Goal: Task Accomplishment & Management: Complete application form

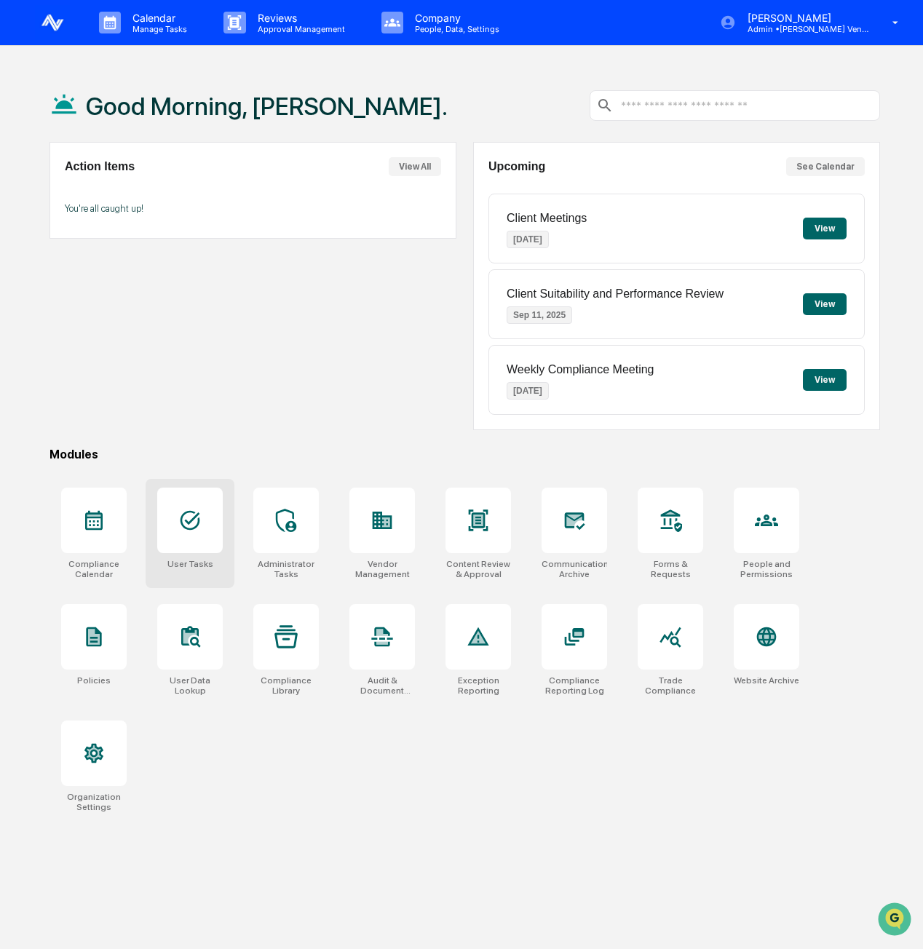
click at [193, 527] on icon at bounding box center [191, 521] width 20 height 20
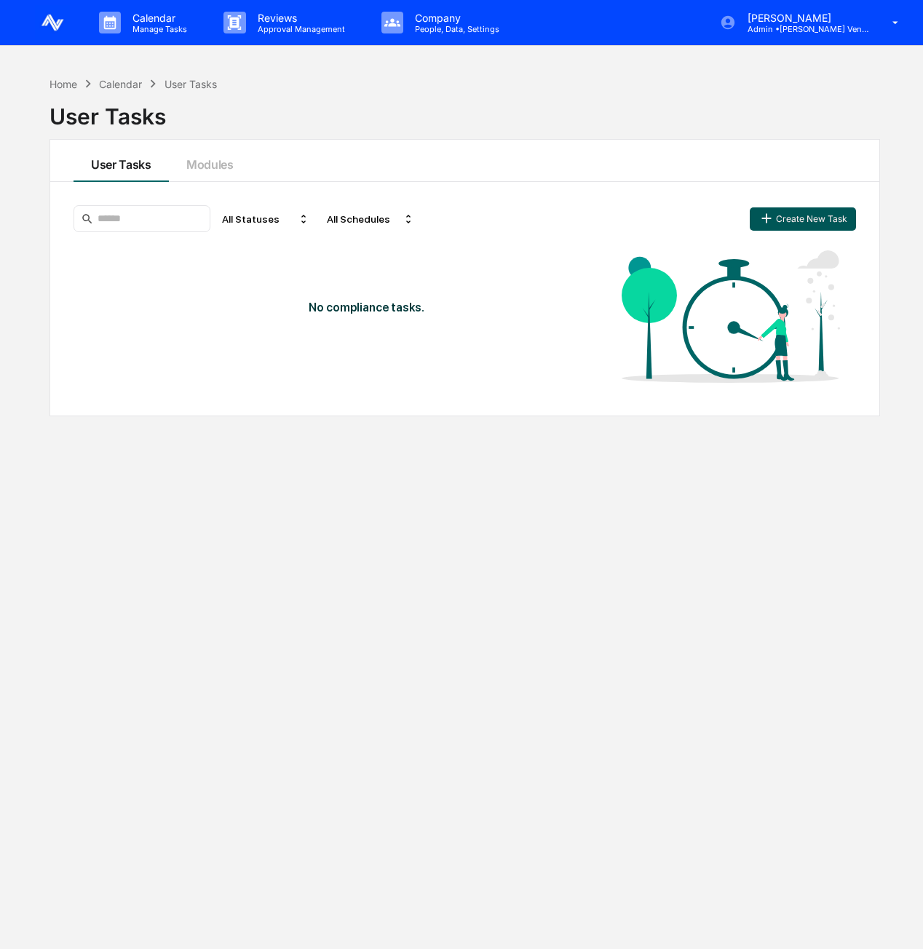
click at [809, 209] on button "Create New Task" at bounding box center [803, 219] width 106 height 23
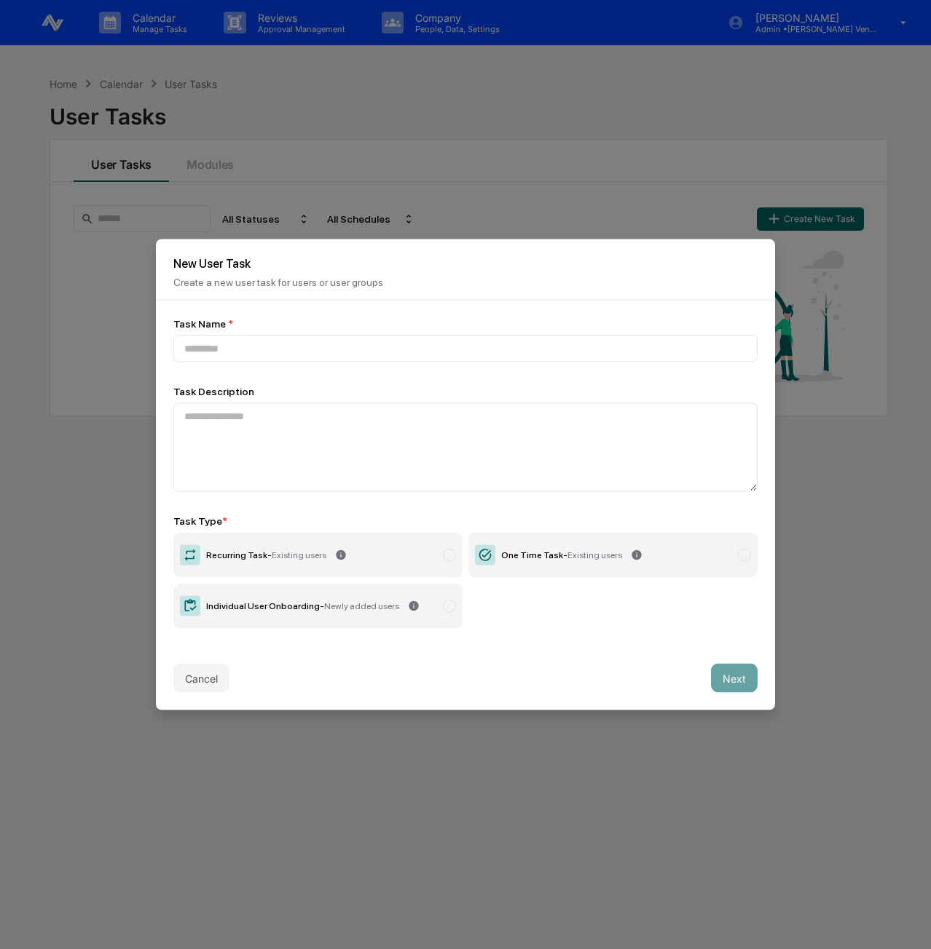
click at [567, 337] on input at bounding box center [465, 349] width 584 height 27
click at [327, 561] on label "Recurring Task - Existing users" at bounding box center [317, 555] width 289 height 45
click at [575, 557] on span "Existing users" at bounding box center [594, 555] width 55 height 10
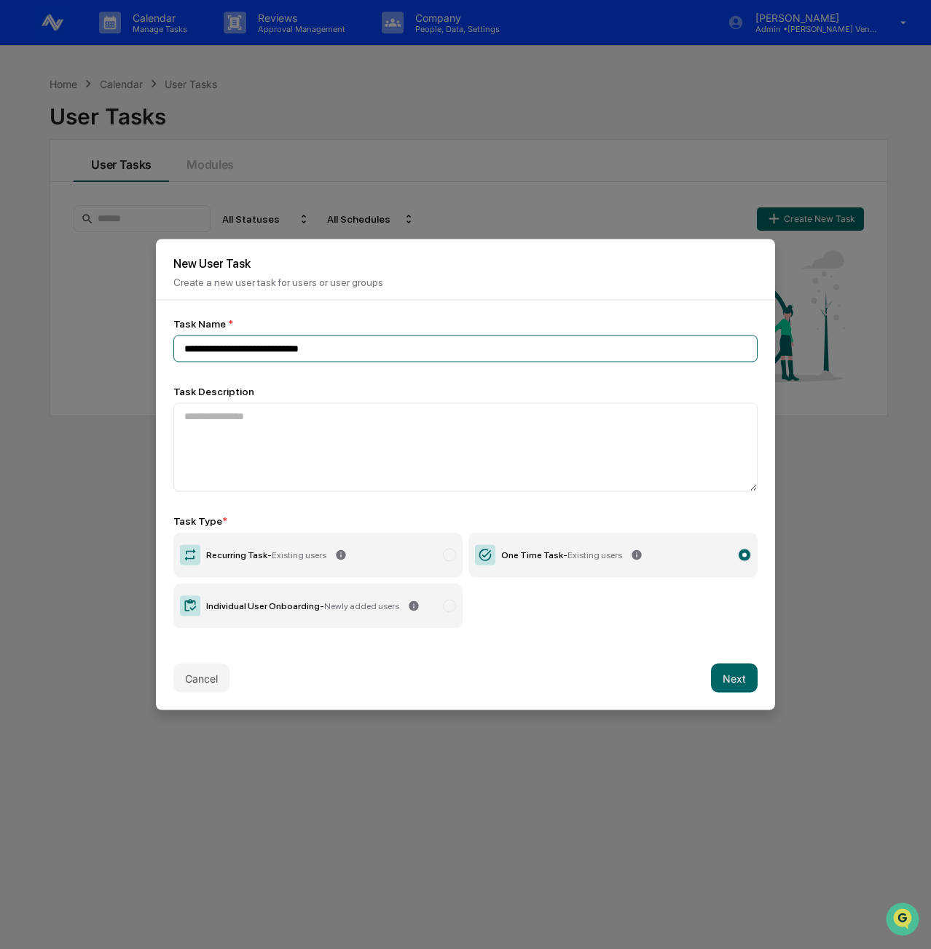
click at [186, 346] on input "**********" at bounding box center [465, 349] width 584 height 27
type input "**********"
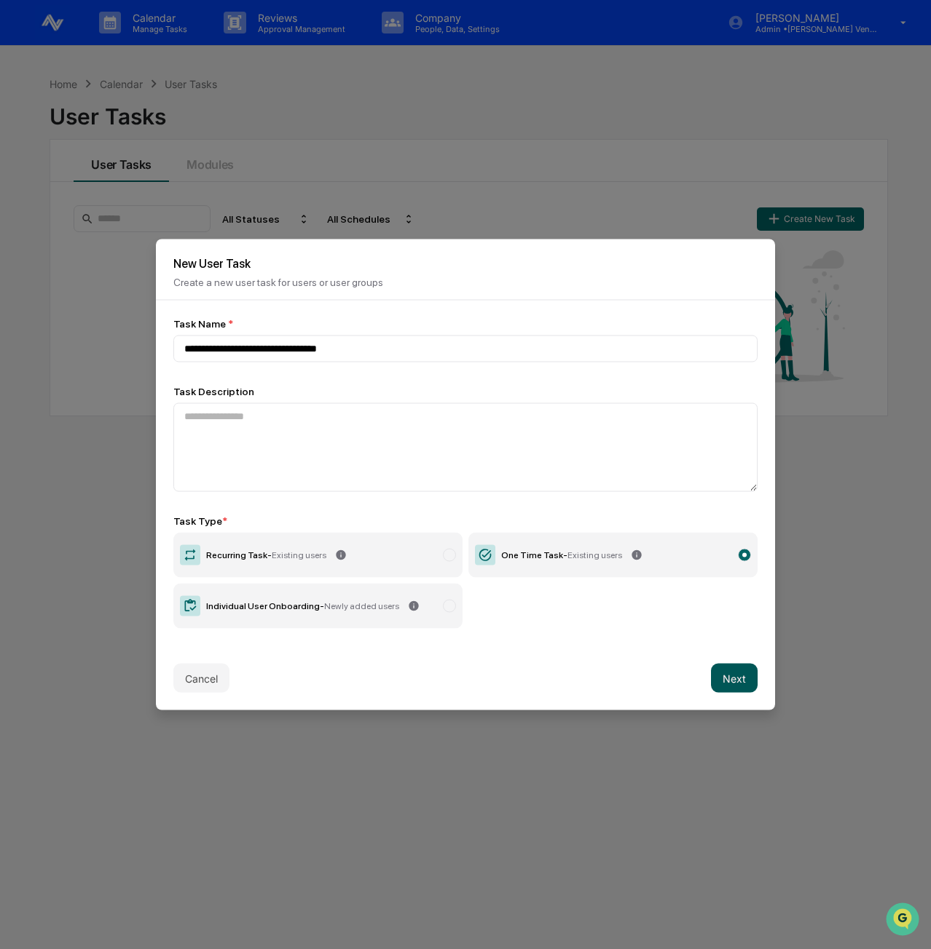
click at [744, 682] on button "Next" at bounding box center [734, 678] width 47 height 29
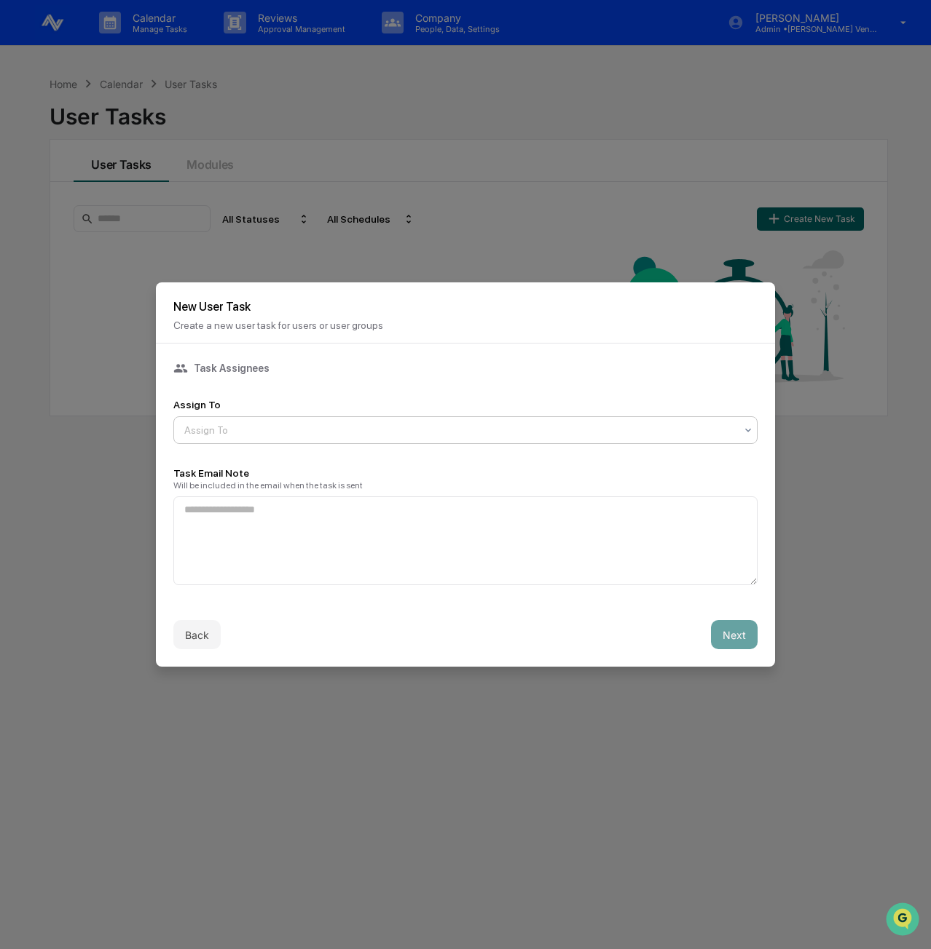
click at [668, 438] on div "Assign To" at bounding box center [459, 430] width 565 height 20
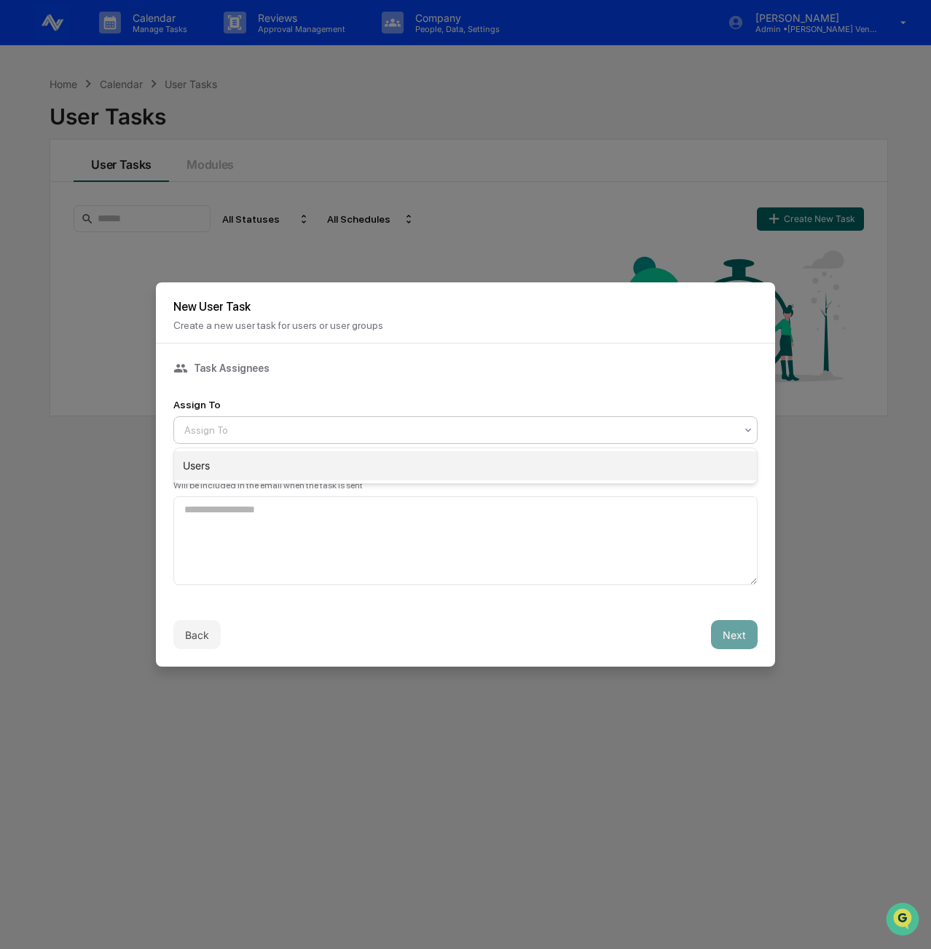
click at [663, 467] on div "Users" at bounding box center [465, 465] width 582 height 29
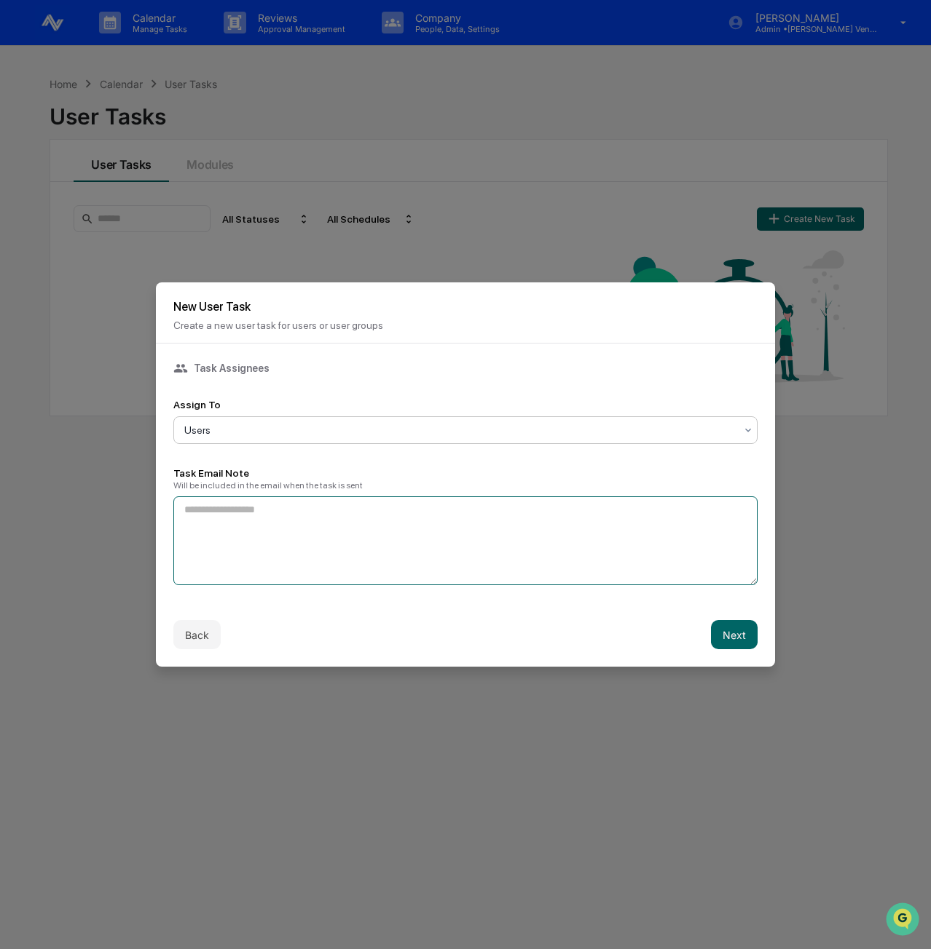
click at [535, 527] on textarea at bounding box center [465, 541] width 584 height 89
click at [558, 525] on textarea "**********" at bounding box center [465, 541] width 584 height 88
type textarea "**********"
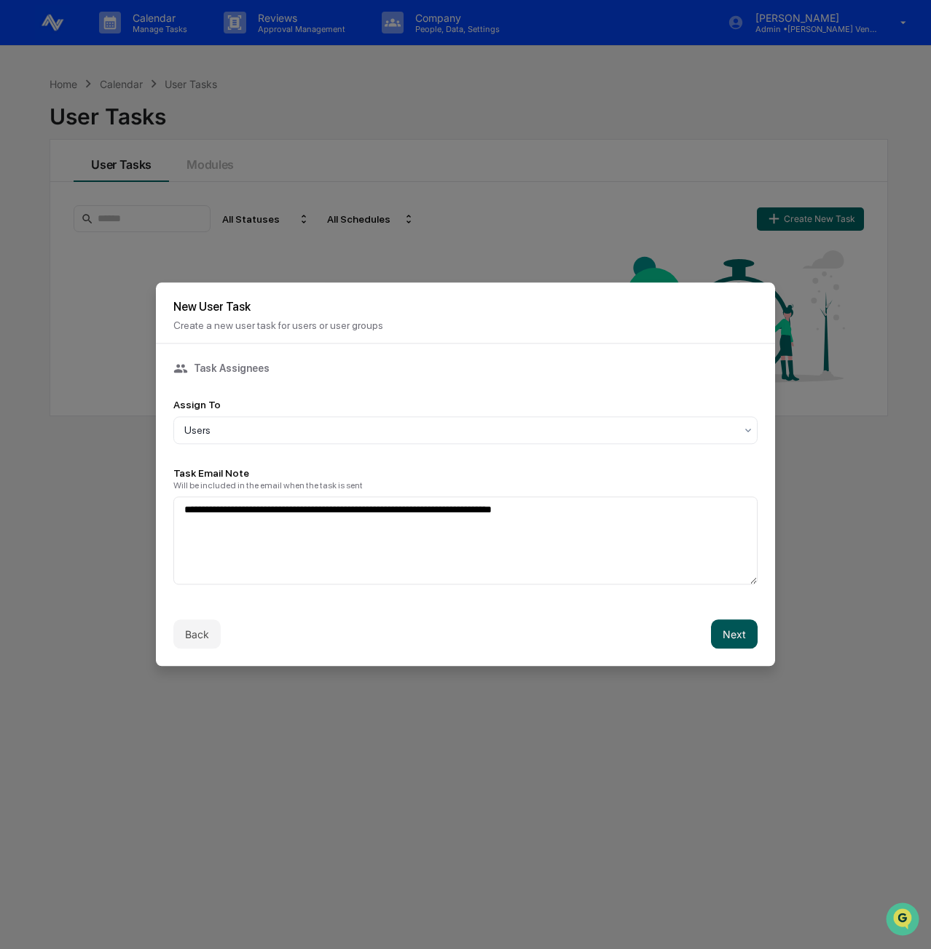
click at [723, 631] on button "Next" at bounding box center [734, 634] width 47 height 29
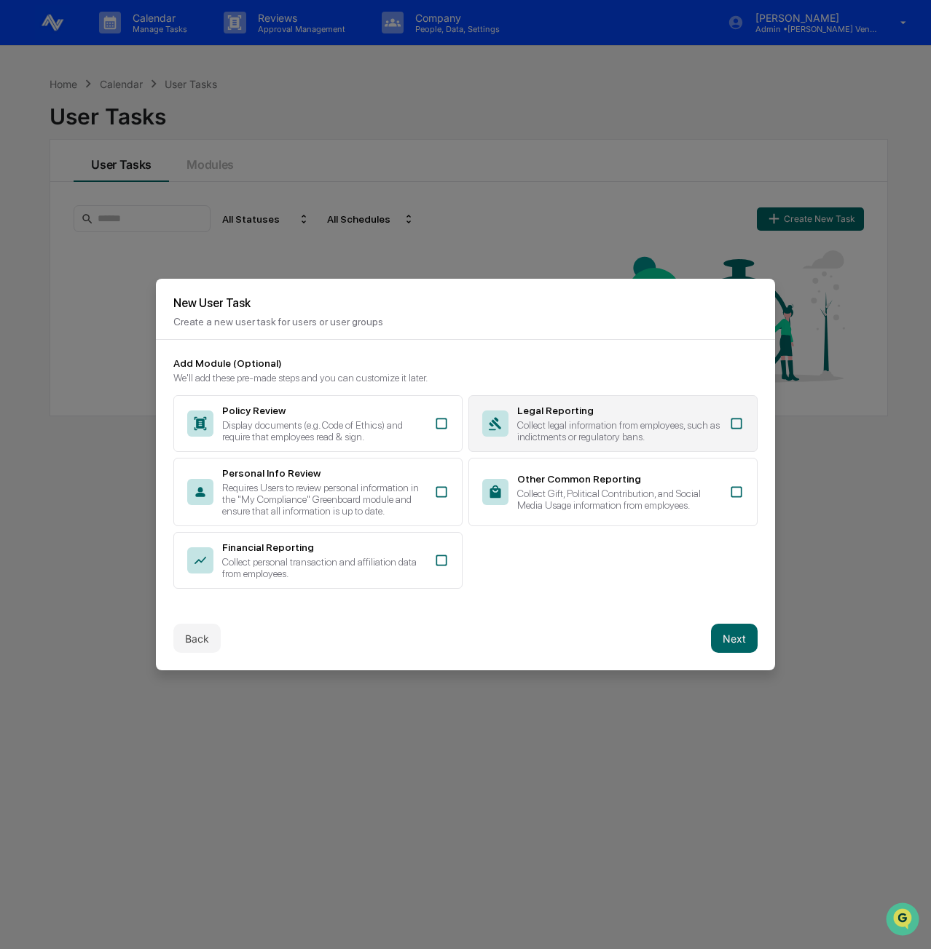
click at [676, 422] on div "Collect legal information from employees, such as indictments or regulatory ban…" at bounding box center [618, 430] width 203 height 23
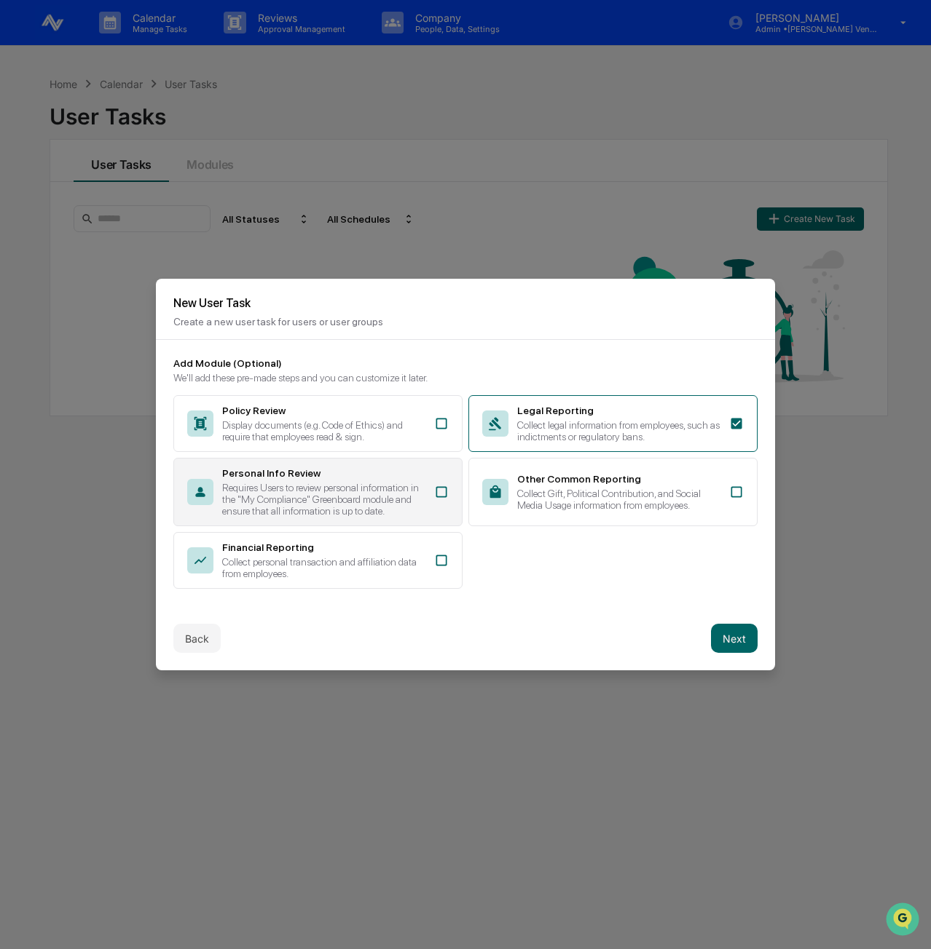
click at [373, 513] on div "Requires Users to review personal information in the "My Compliance" Greenboard…" at bounding box center [323, 499] width 203 height 35
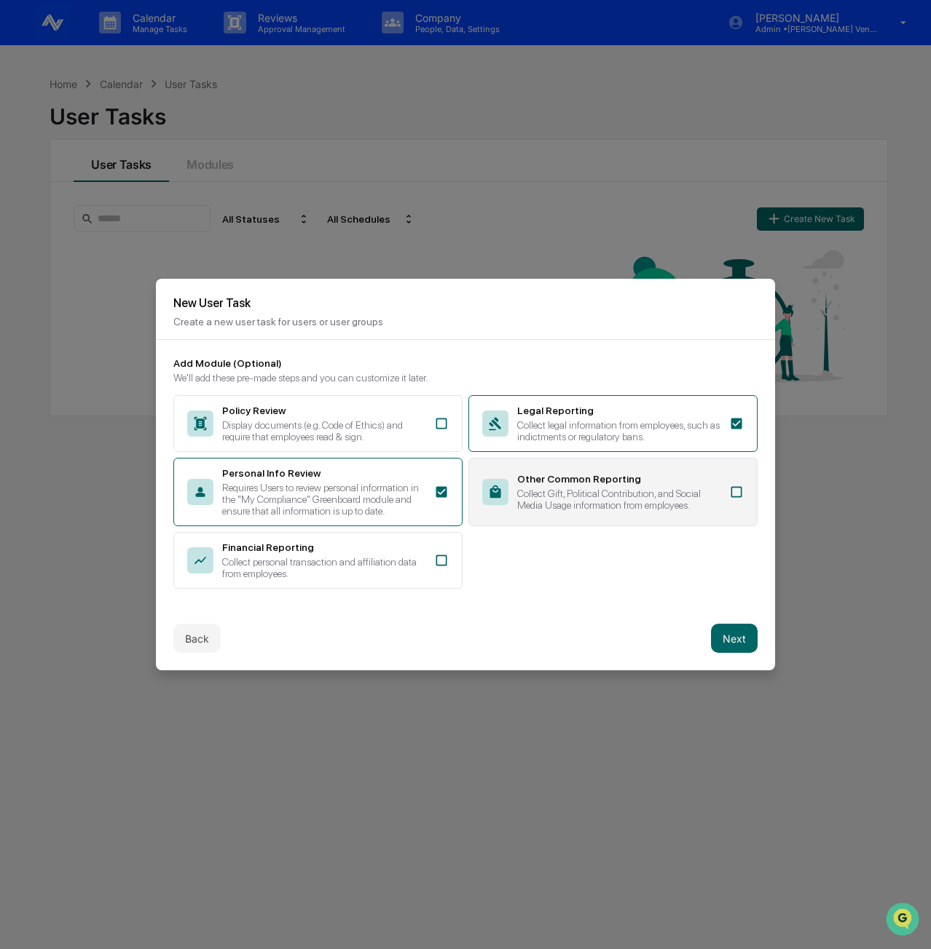
click at [673, 499] on div "Collect Gift, Political Contribution, and Social Media Usage information from e…" at bounding box center [618, 499] width 203 height 23
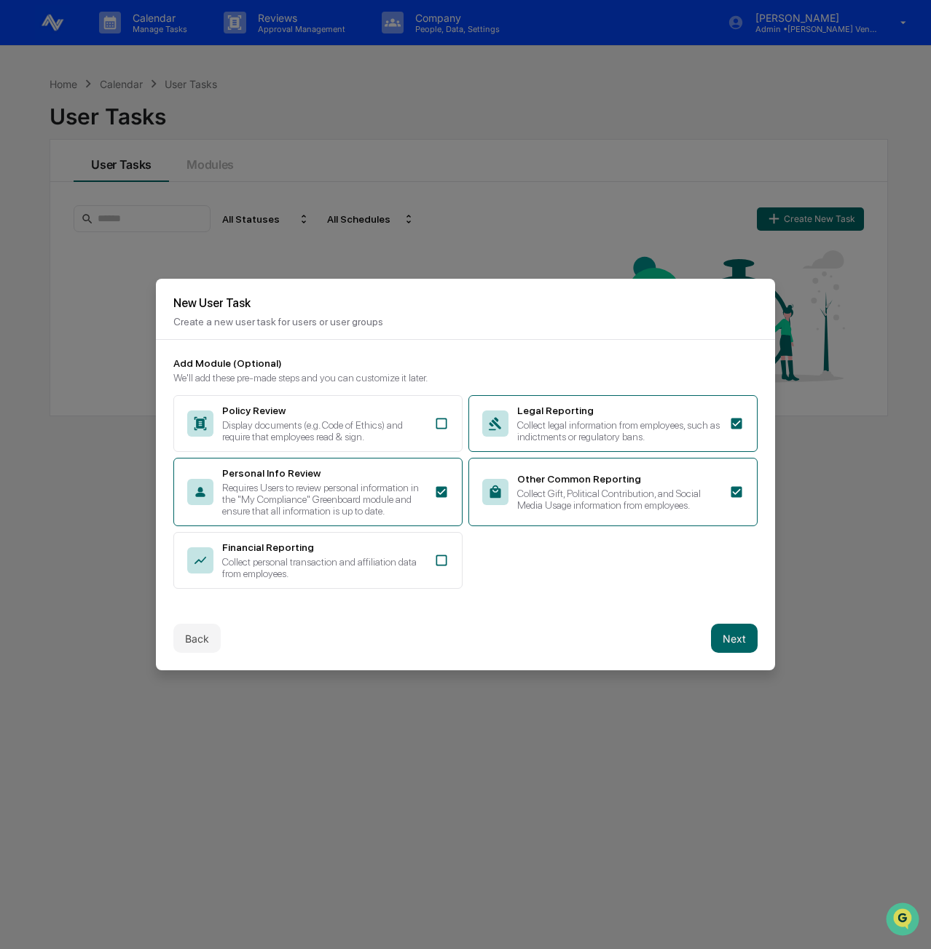
click at [731, 653] on button "Next" at bounding box center [734, 638] width 47 height 29
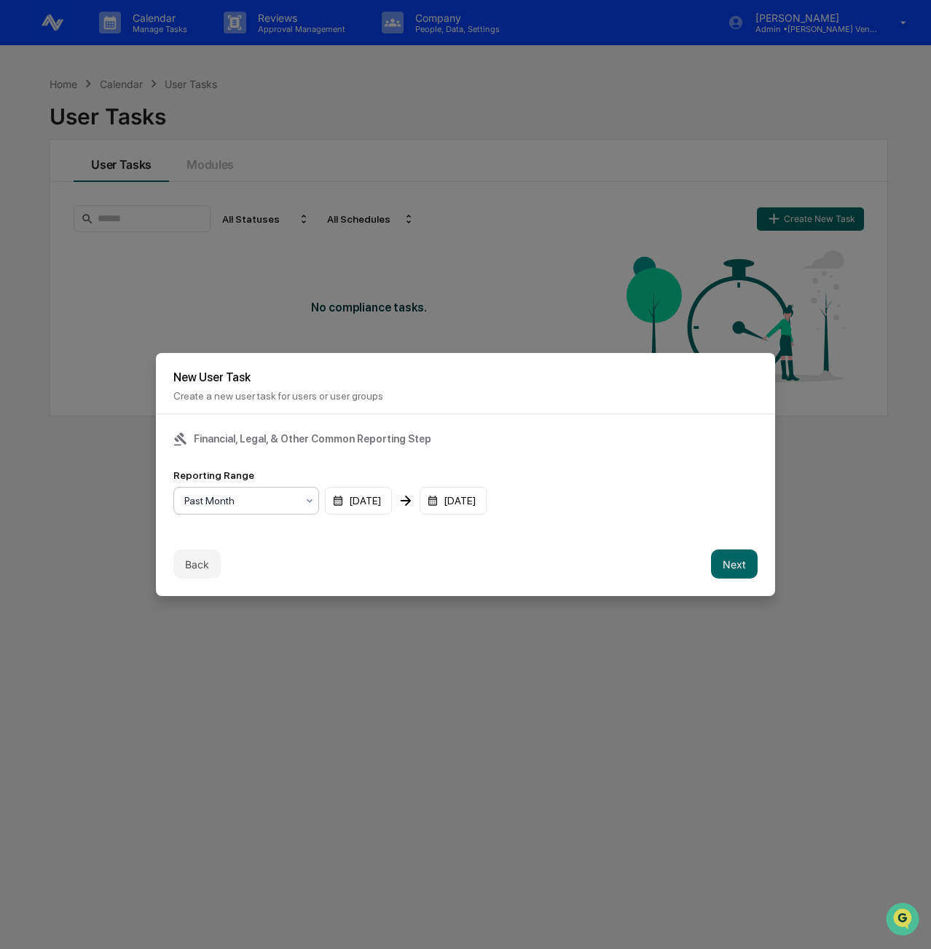
click at [278, 510] on div "Past Month" at bounding box center [240, 501] width 127 height 20
click at [265, 593] on div "Past Year" at bounding box center [246, 594] width 144 height 29
click at [375, 495] on div "09/09/2024" at bounding box center [358, 501] width 67 height 28
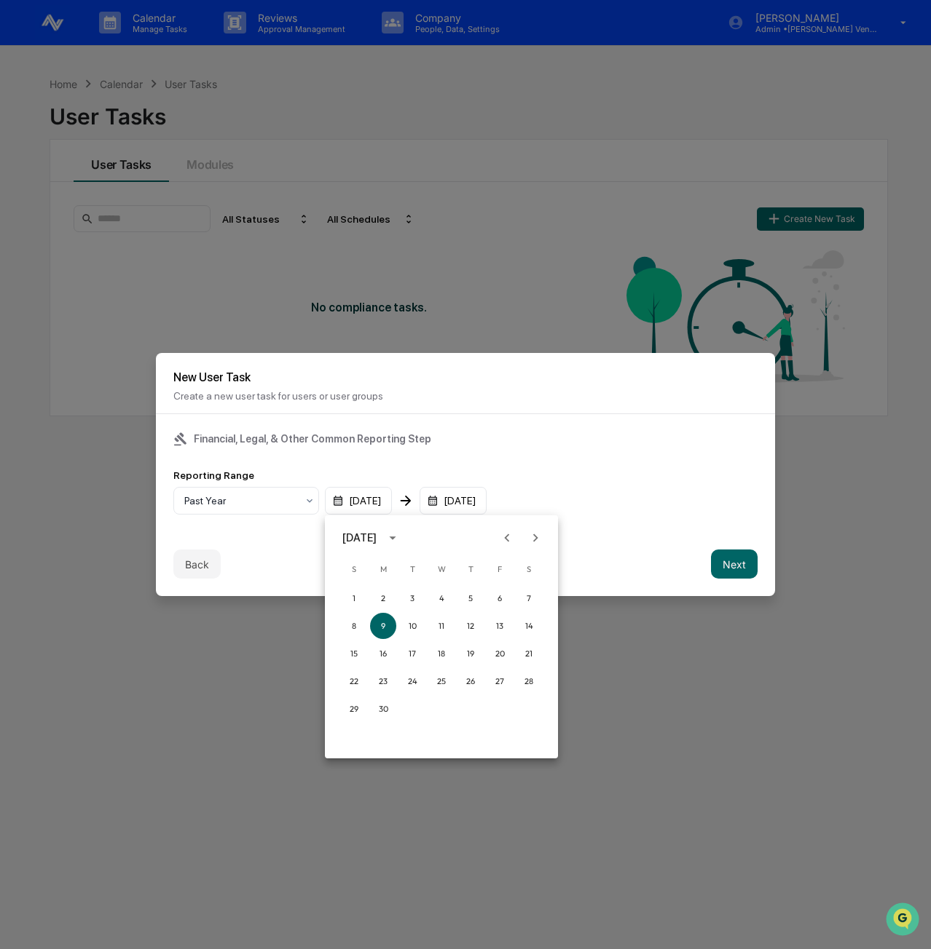
click at [531, 537] on icon "Next month" at bounding box center [535, 538] width 16 height 16
click at [438, 598] on button "1" at bounding box center [441, 598] width 26 height 26
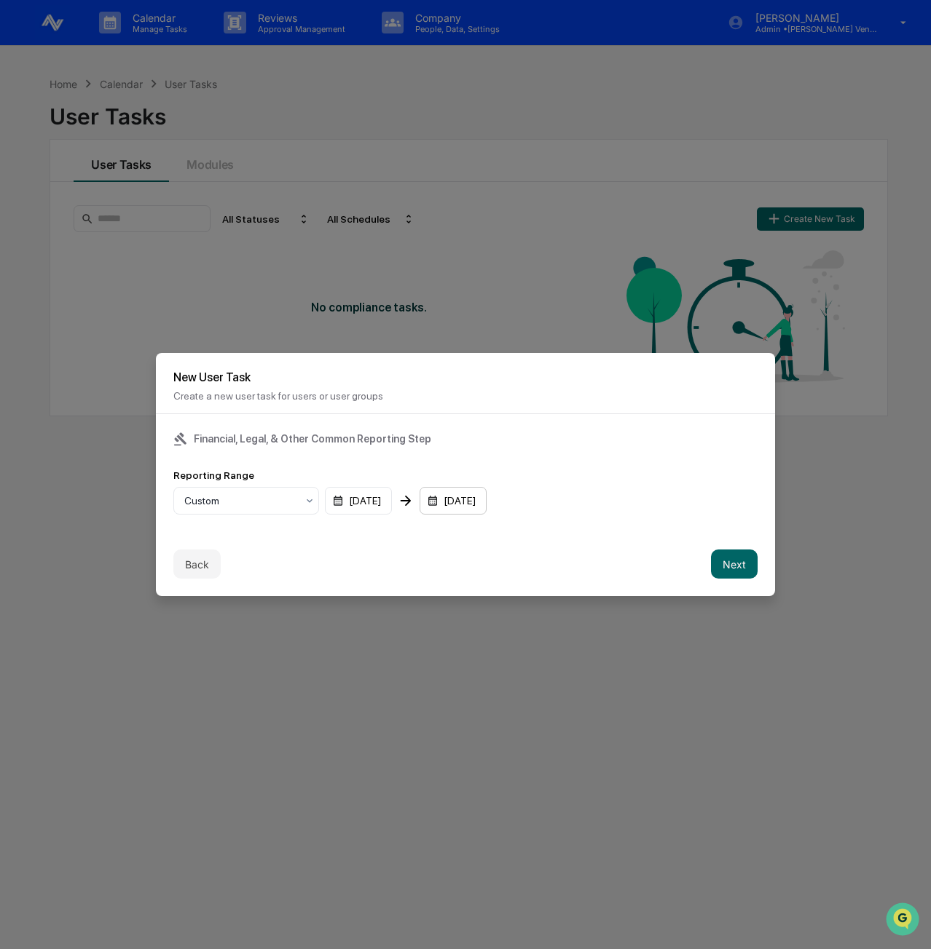
click at [476, 497] on div "09/09/2025" at bounding box center [452, 501] width 67 height 28
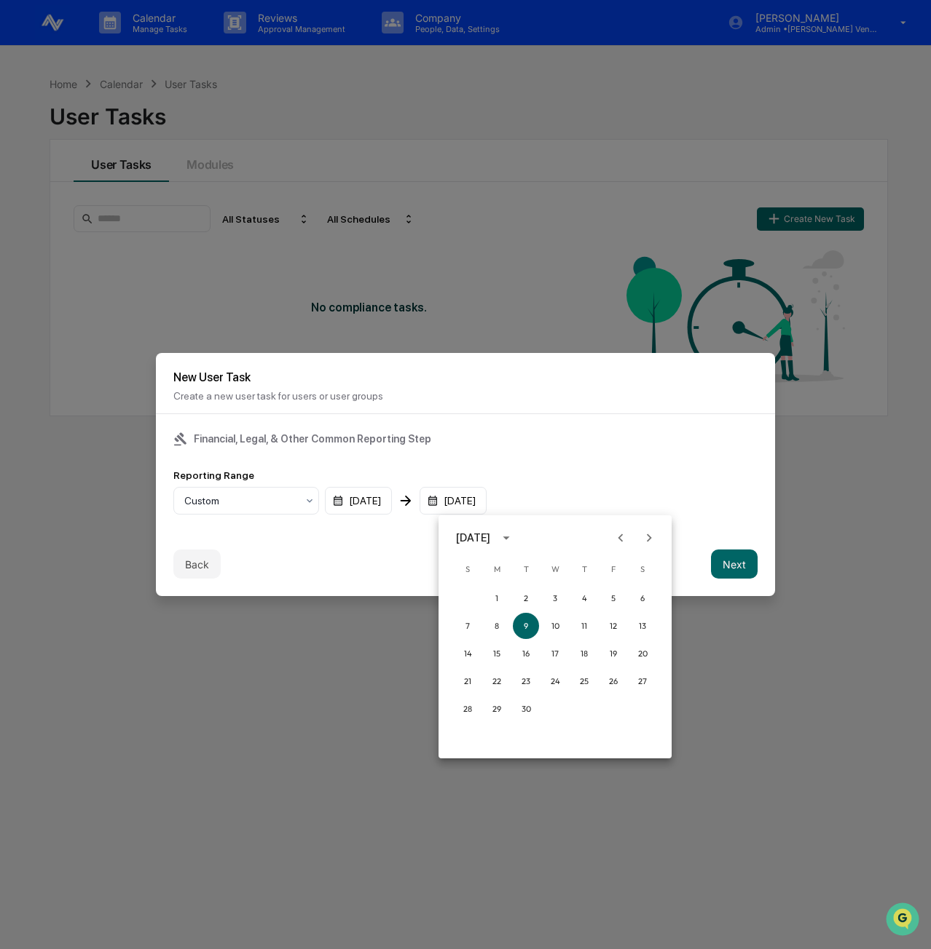
click at [518, 540] on button "calendar view is open, switch to year view" at bounding box center [505, 537] width 23 height 23
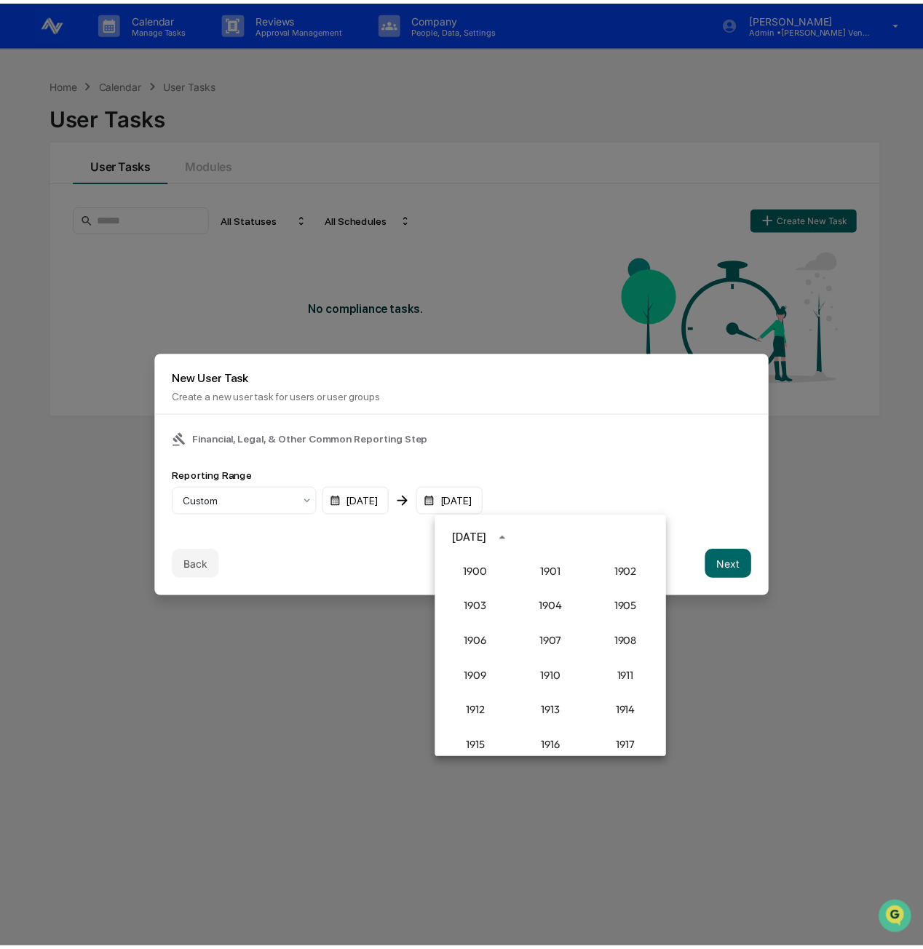
scroll to position [1348, 0]
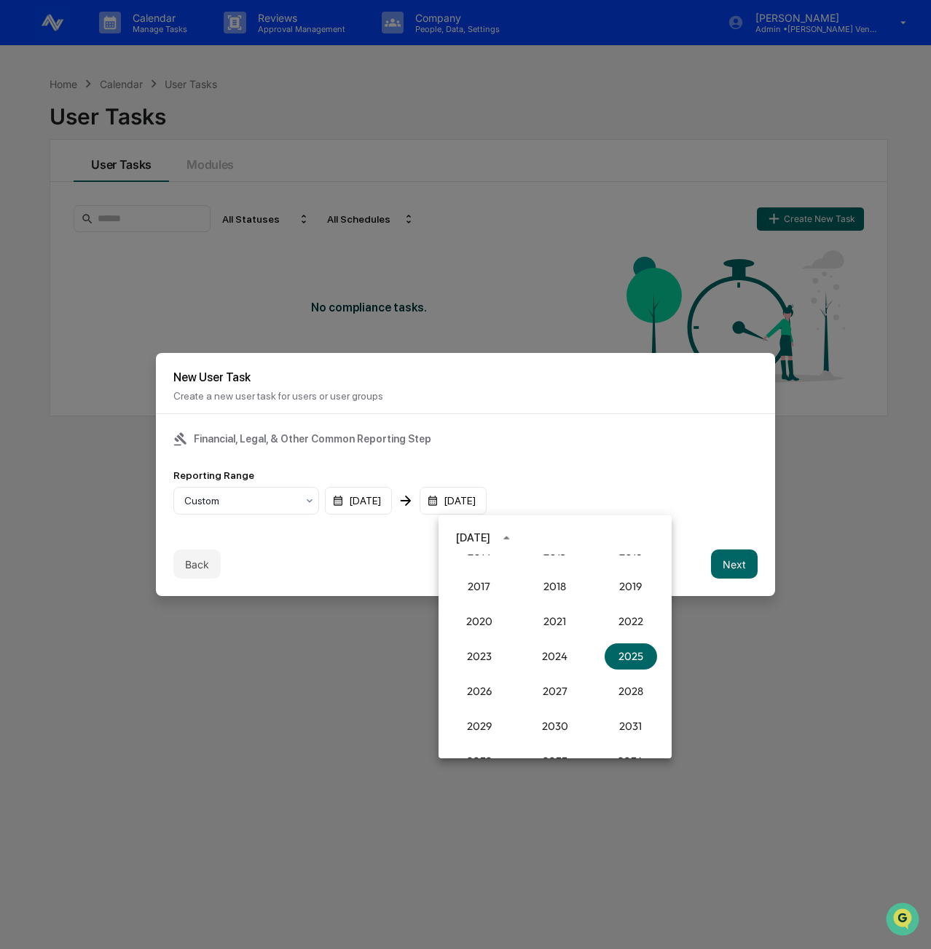
click at [490, 542] on div "September 2025" at bounding box center [473, 538] width 34 height 16
click at [639, 678] on button "Dec" at bounding box center [630, 687] width 52 height 26
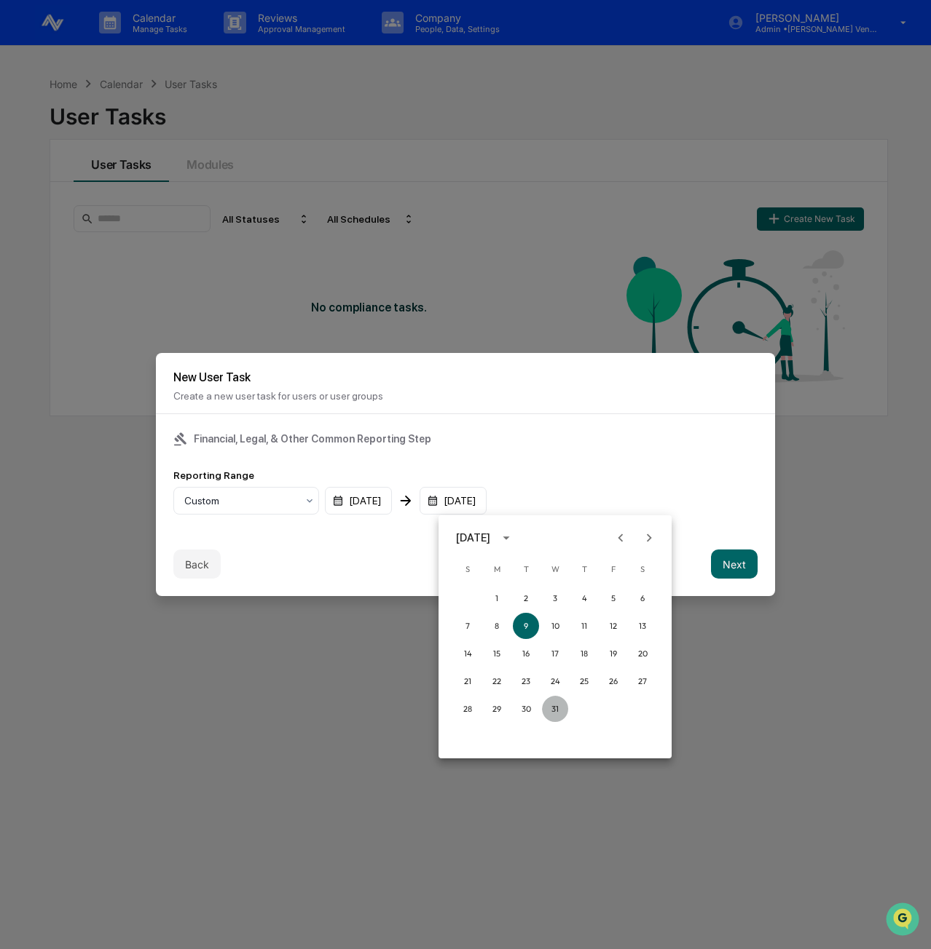
click at [558, 715] on button "31" at bounding box center [555, 709] width 26 height 26
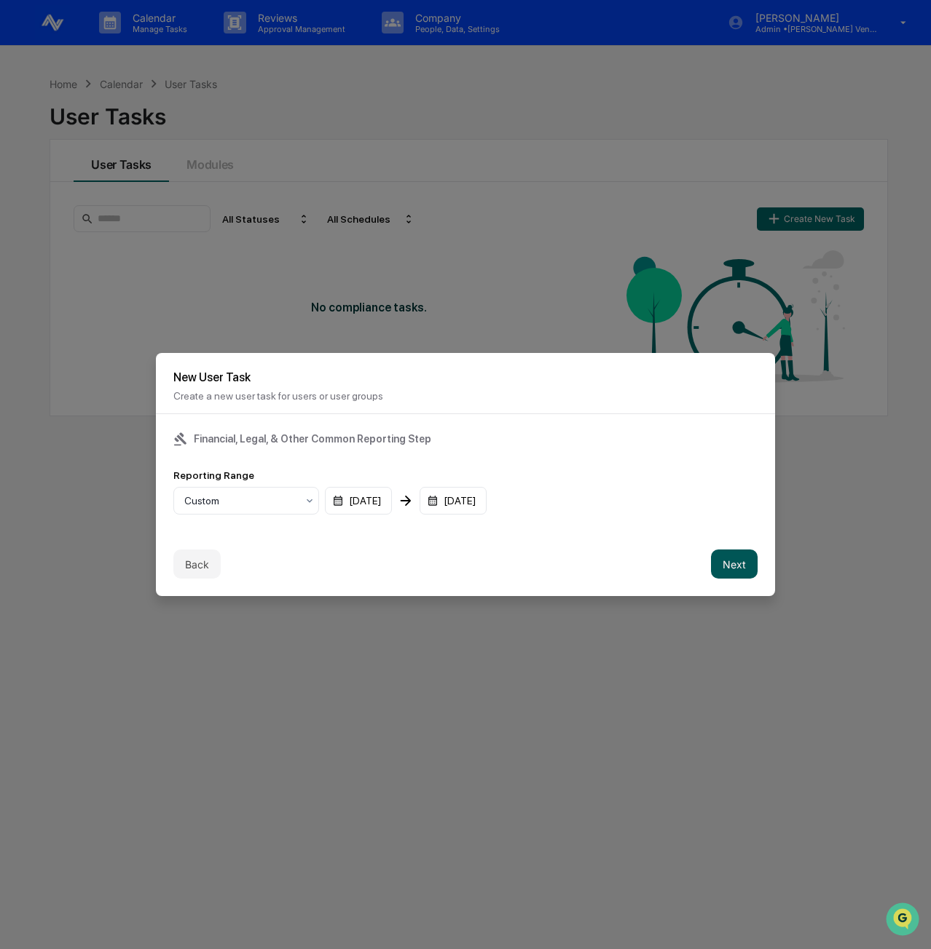
click at [741, 564] on button "Next" at bounding box center [734, 564] width 47 height 29
click at [242, 493] on div "mm/dd/yyyy" at bounding box center [218, 501] width 90 height 28
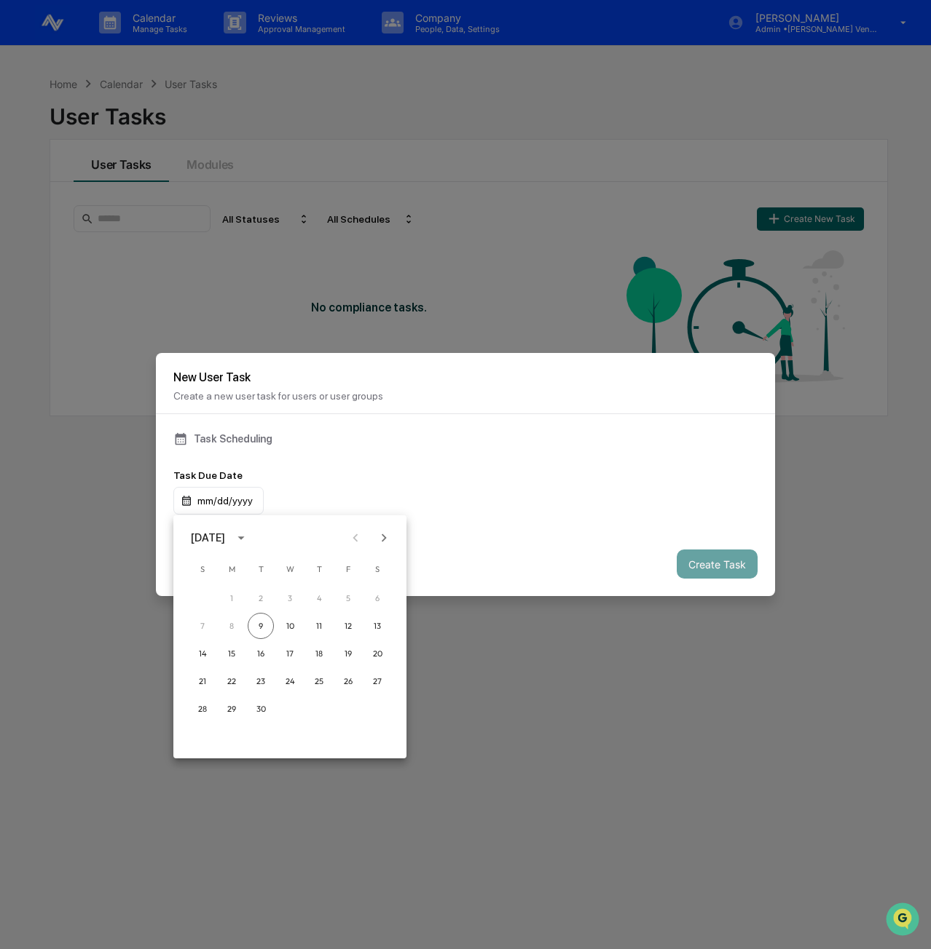
click at [383, 540] on icon "Next month" at bounding box center [384, 538] width 5 height 8
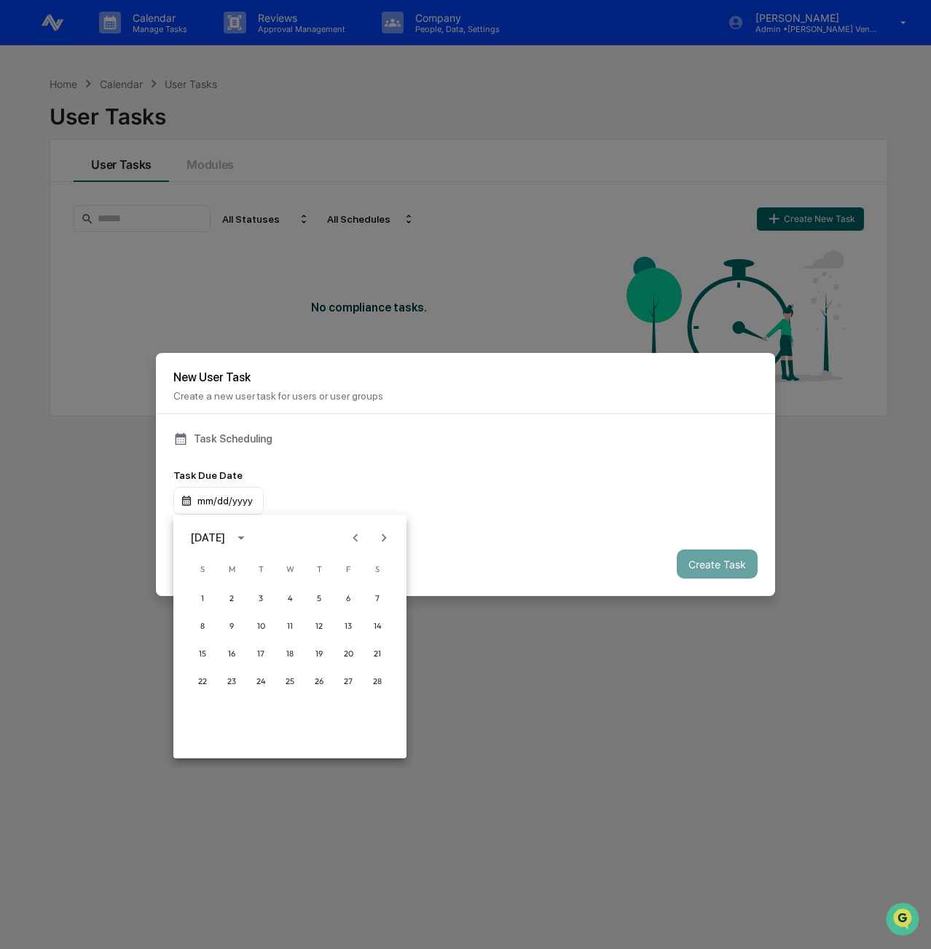
click at [356, 540] on icon "Previous month" at bounding box center [355, 538] width 5 height 8
click at [285, 711] on button "28" at bounding box center [290, 709] width 26 height 26
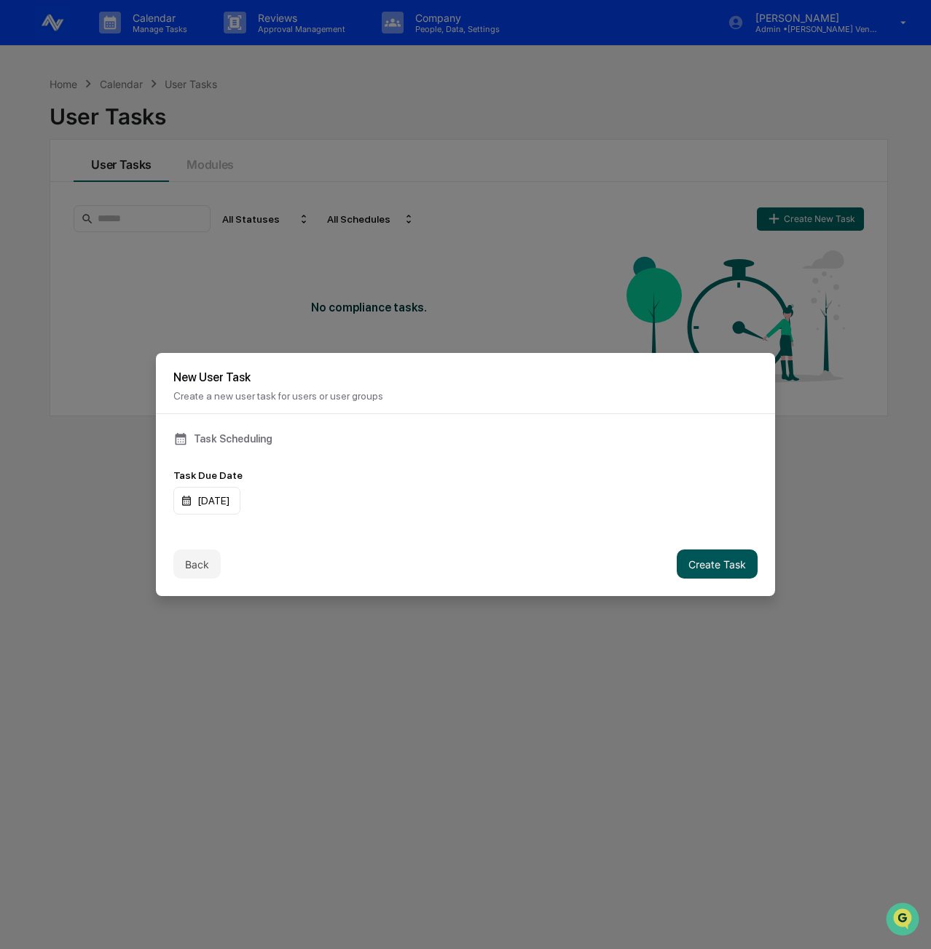
click at [730, 567] on button "Create Task" at bounding box center [716, 564] width 81 height 29
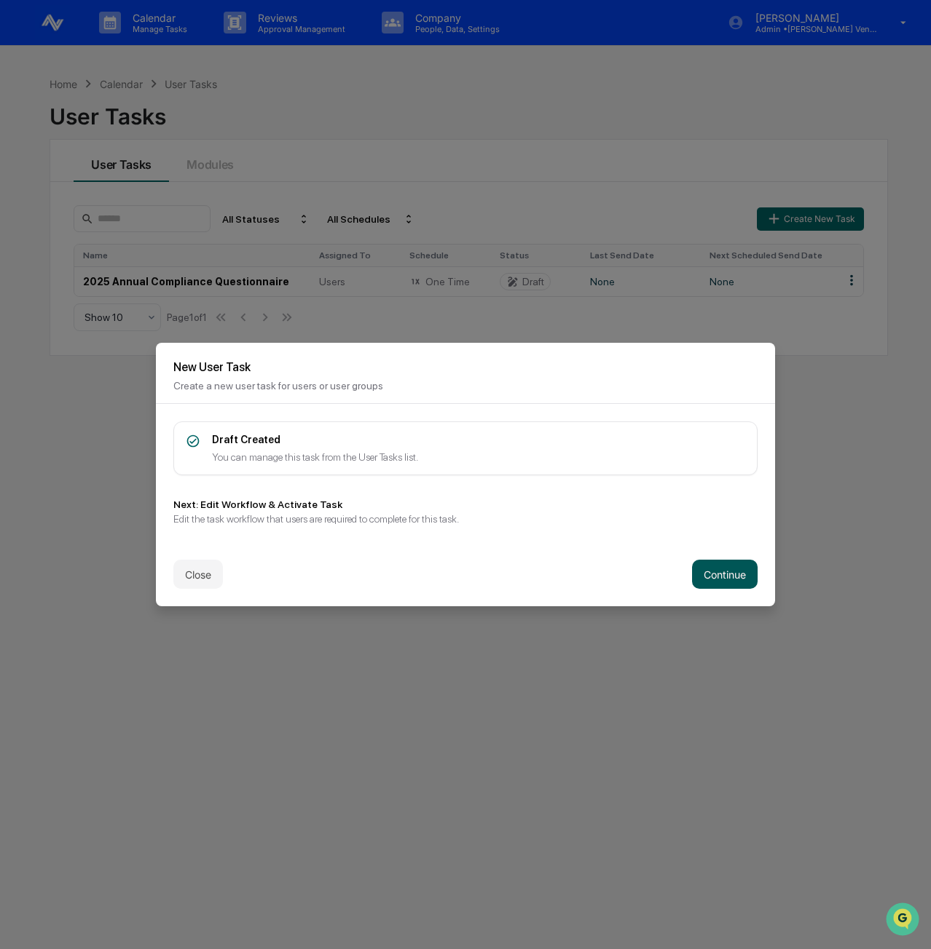
click at [710, 574] on button "Continue" at bounding box center [725, 574] width 66 height 29
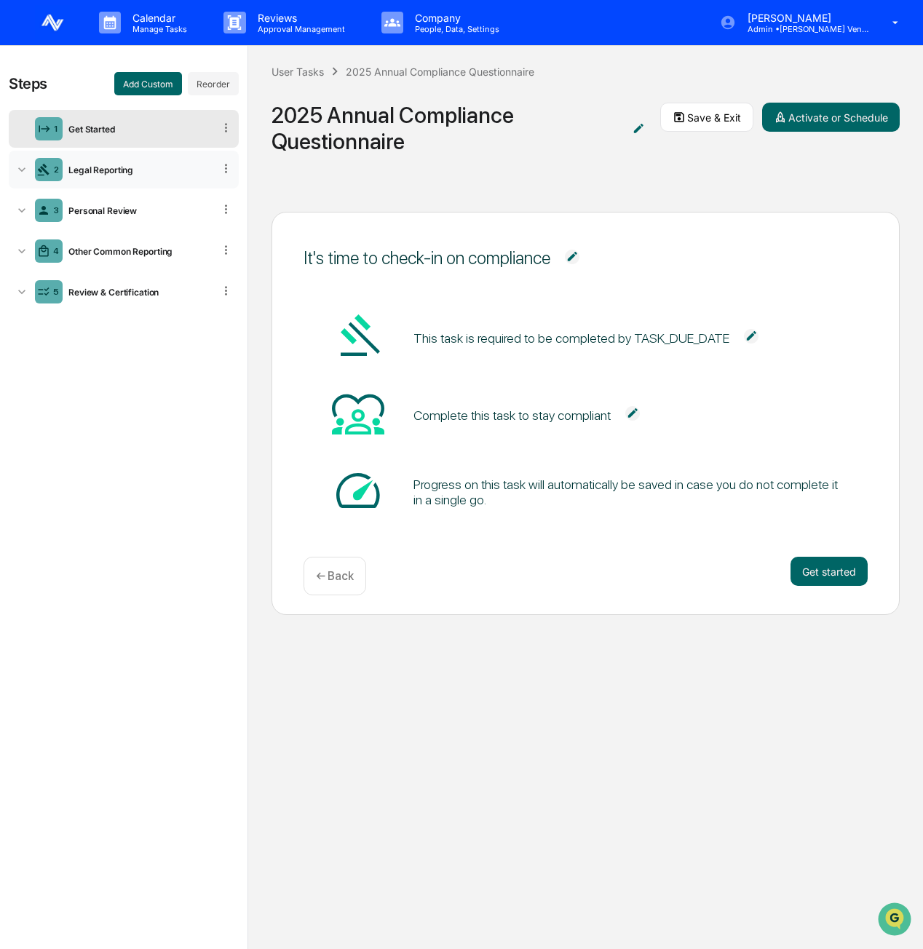
click at [114, 161] on div "2 Legal Reporting" at bounding box center [124, 170] width 230 height 38
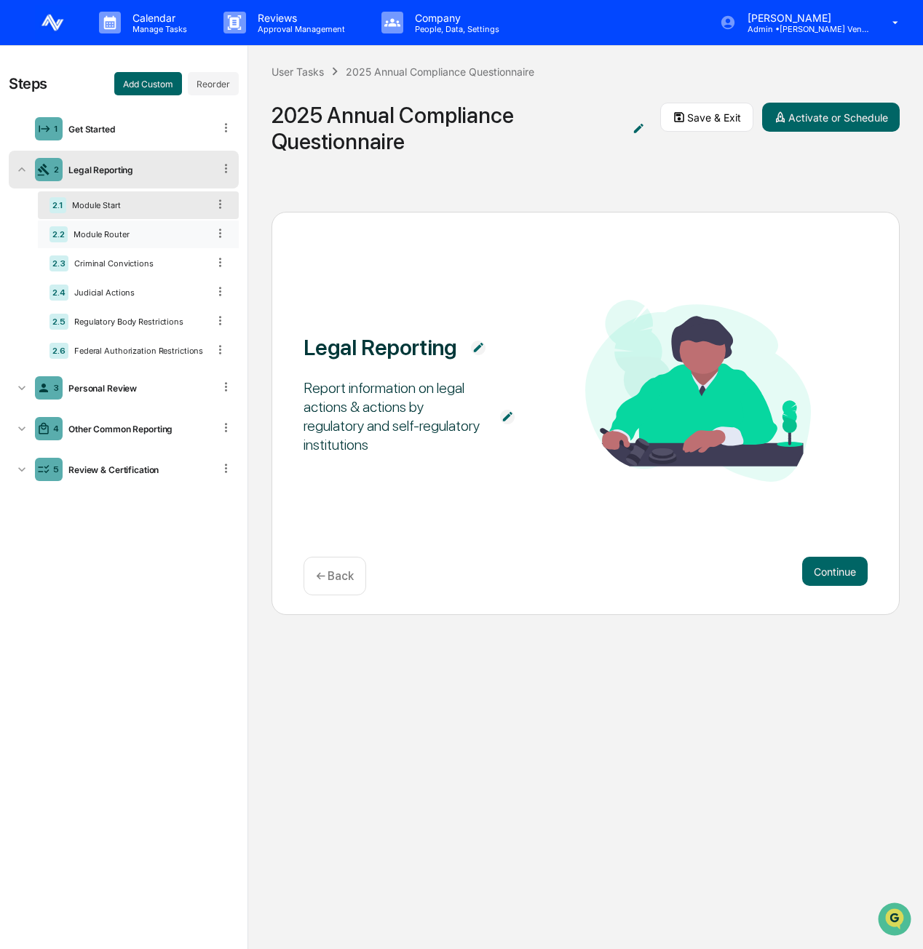
click at [133, 228] on div "2.2 Module Router" at bounding box center [138, 235] width 201 height 28
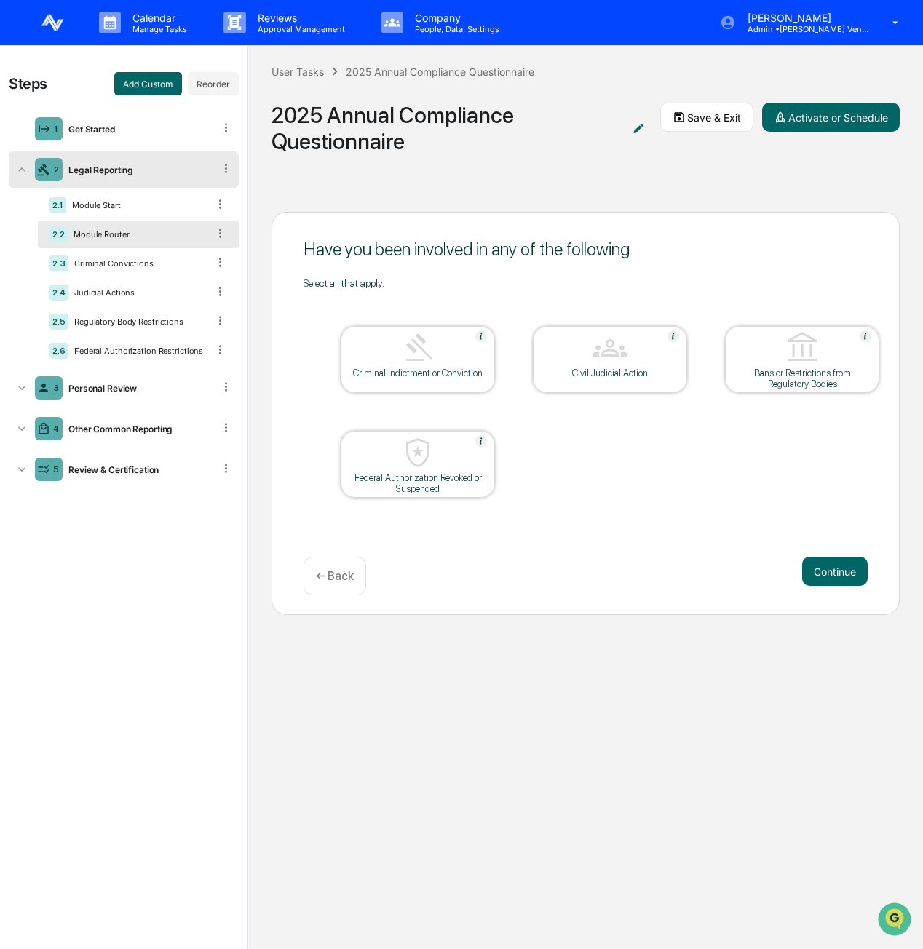
click at [561, 293] on table "Criminal Indictment or Conviction Civil Judicial Action Bans or Restrictions fr…" at bounding box center [610, 412] width 613 height 246
click at [138, 86] on button "Add Custom" at bounding box center [148, 83] width 68 height 23
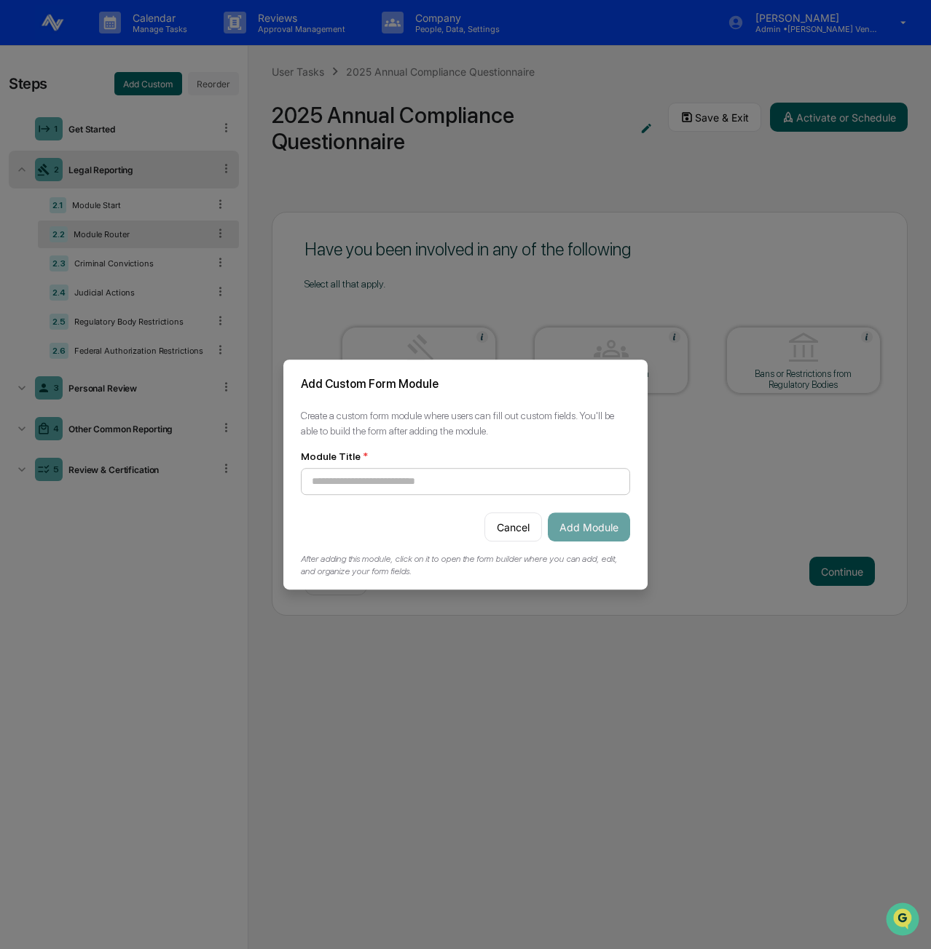
click at [355, 489] on input at bounding box center [465, 481] width 329 height 27
type input "**********"
click at [585, 531] on button "Add Module" at bounding box center [589, 527] width 82 height 29
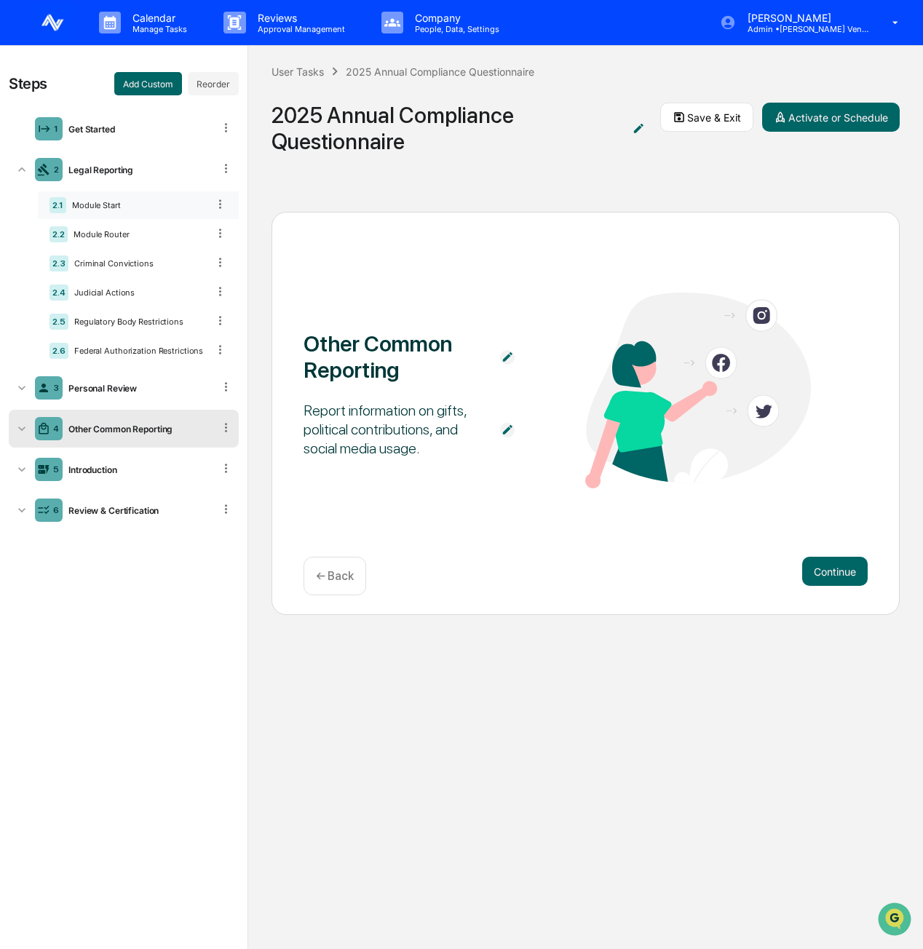
drag, startPoint x: 223, startPoint y: 468, endPoint x: 232, endPoint y: 202, distance: 266.6
click at [232, 202] on ul "1 Get Started 2 Legal Reporting 2.1 Module Start 2.2 Module Router 2.3 Criminal…" at bounding box center [124, 319] width 230 height 425
drag, startPoint x: 226, startPoint y: 467, endPoint x: 232, endPoint y: 413, distance: 54.1
click at [232, 413] on ul "1 Get Started 2 Legal Reporting 2.1 Module Start 2.2 Module Router 2.3 Criminal…" at bounding box center [124, 319] width 230 height 425
click at [232, 467] on icon at bounding box center [226, 469] width 14 height 14
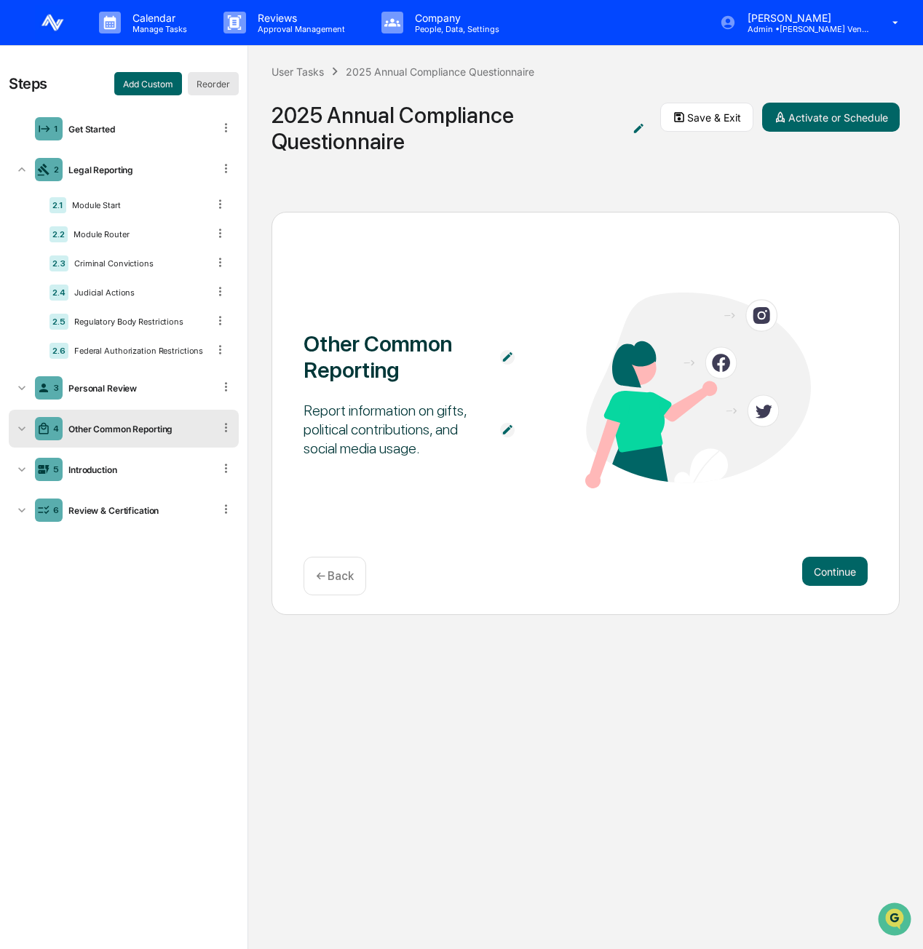
click at [224, 74] on button "Reorder" at bounding box center [213, 83] width 51 height 23
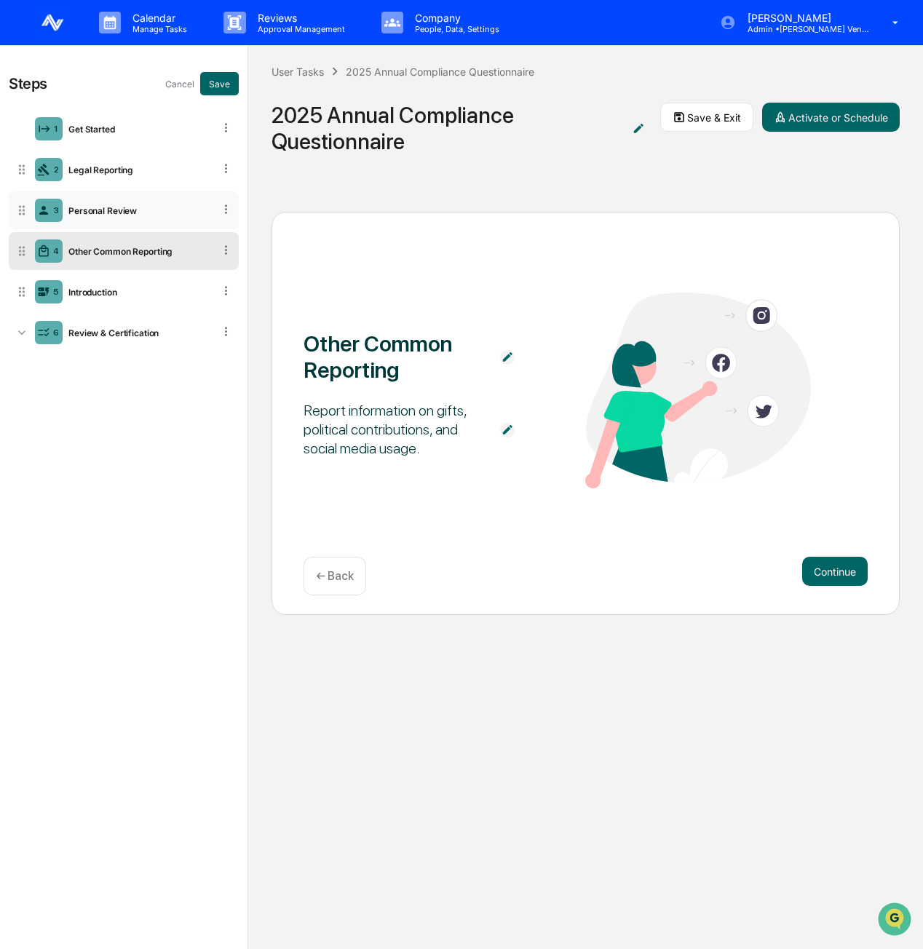
drag, startPoint x: 225, startPoint y: 295, endPoint x: 221, endPoint y: 197, distance: 98.4
click at [221, 197] on ul "1 Get Started 2 Legal Reporting 3 Personal Review 4 Other Common Reporting 5 In…" at bounding box center [124, 231] width 230 height 248
drag, startPoint x: 24, startPoint y: 296, endPoint x: 49, endPoint y: 164, distance: 134.8
click at [49, 164] on div "2 Introduction" at bounding box center [124, 159] width 230 height 38
click at [119, 174] on div "Introduction" at bounding box center [138, 170] width 151 height 11
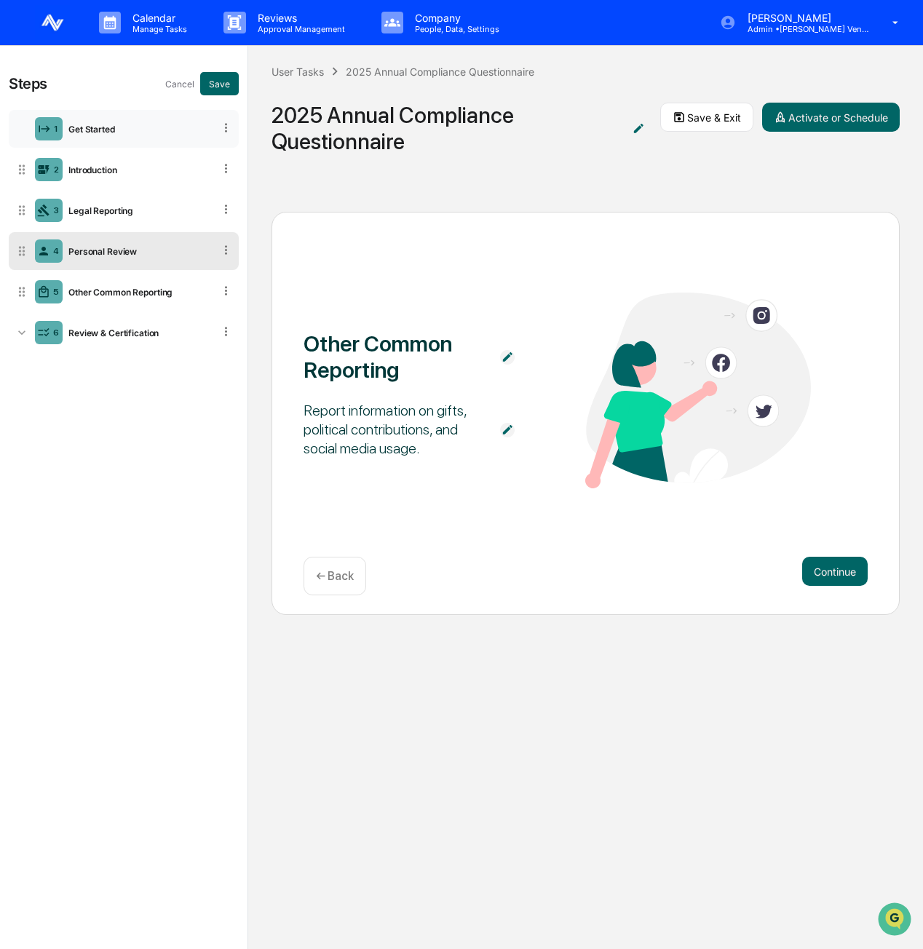
click at [109, 129] on div "Get Started" at bounding box center [138, 129] width 151 height 11
click at [224, 92] on button "Save" at bounding box center [219, 83] width 39 height 23
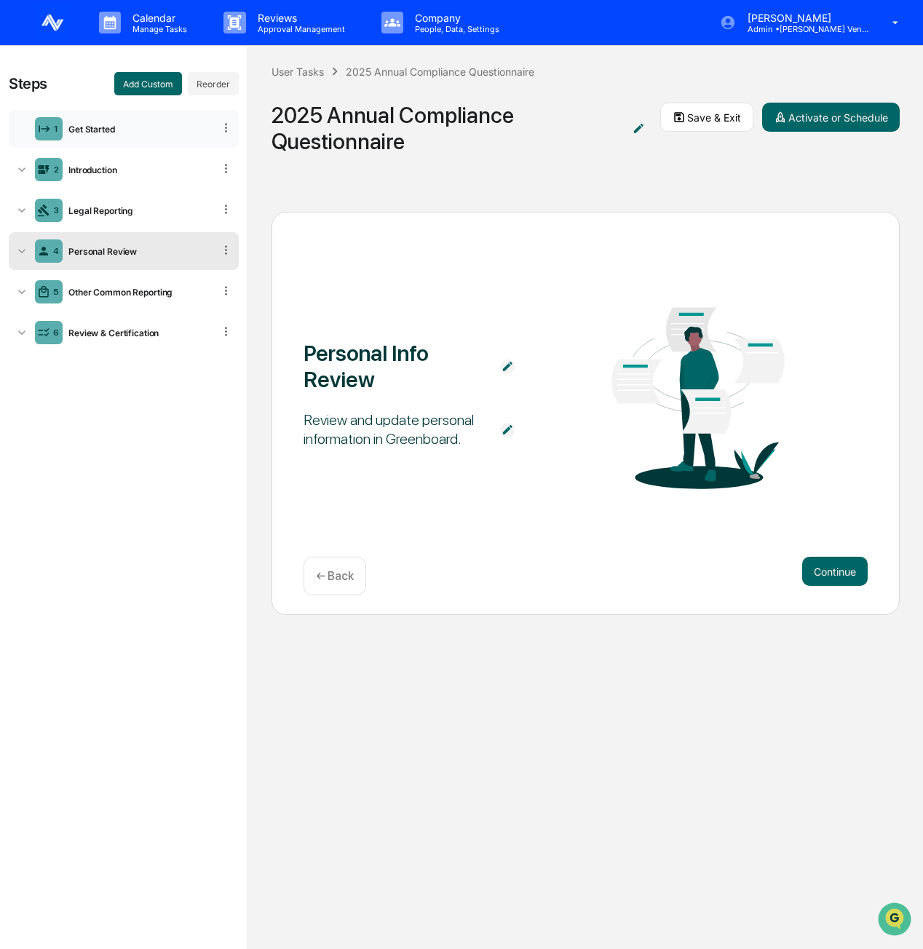
click at [78, 127] on div "Get Started" at bounding box center [138, 129] width 151 height 11
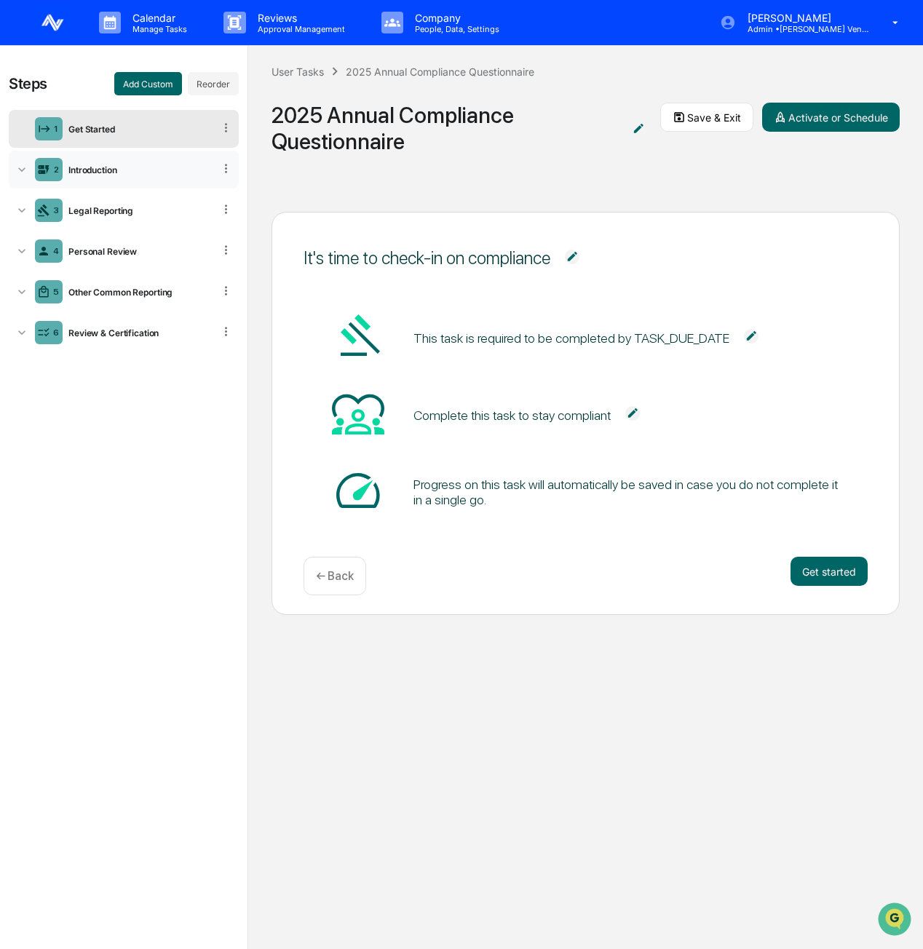
click at [106, 178] on div "2 Introduction" at bounding box center [124, 170] width 230 height 38
